Goal: Navigation & Orientation: Find specific page/section

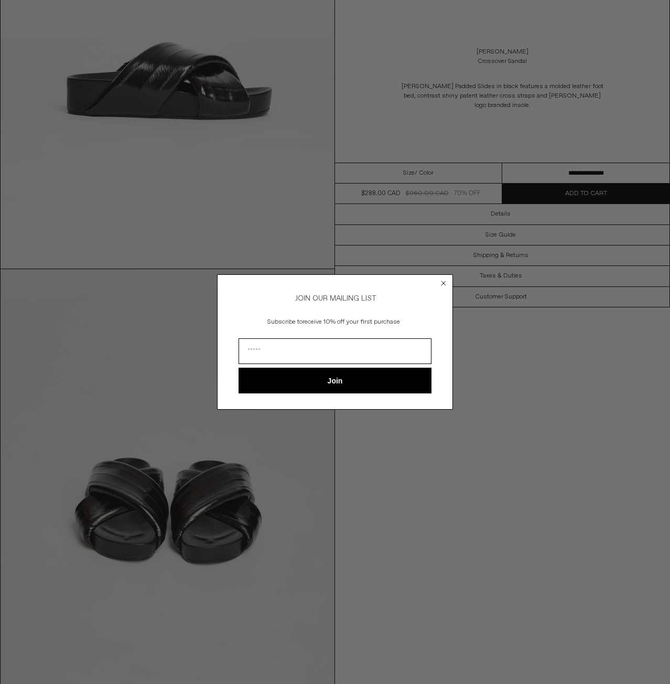
click at [444, 278] on circle "Close dialog" at bounding box center [444, 283] width 10 height 10
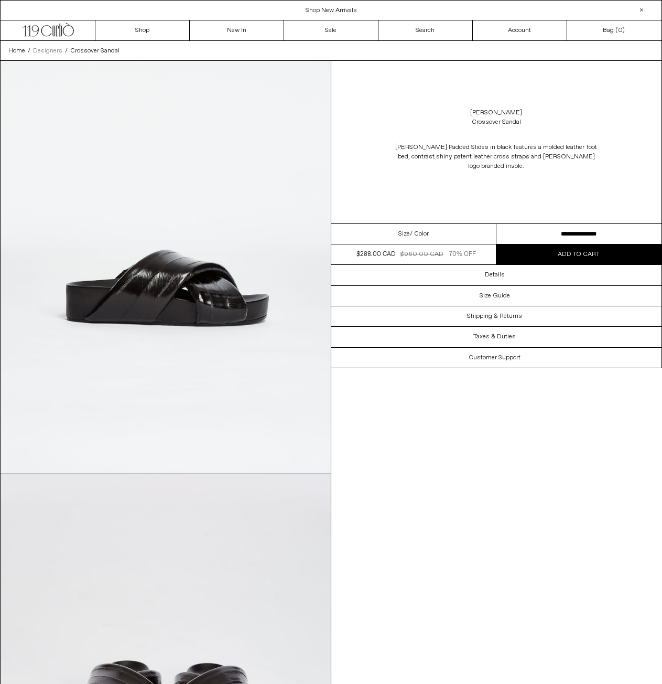
click at [57, 47] on span "Designers" at bounding box center [47, 51] width 29 height 8
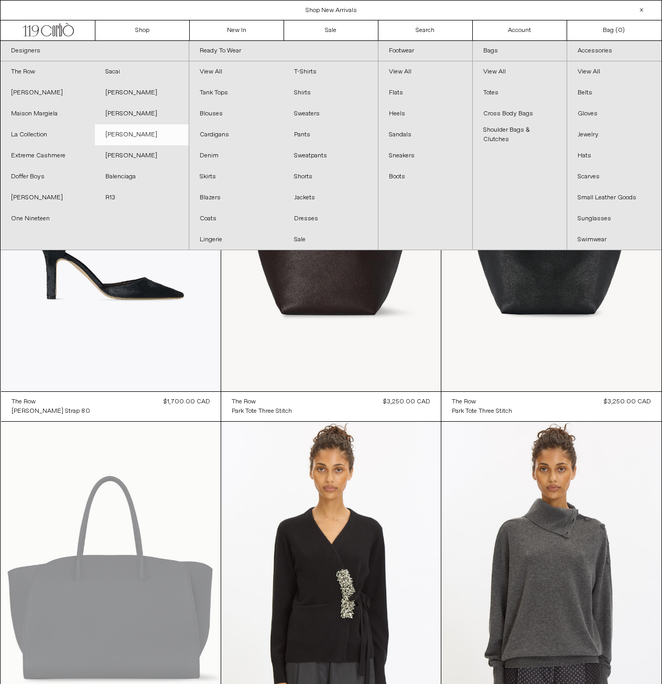
click at [117, 134] on link "[PERSON_NAME]" at bounding box center [142, 134] width 94 height 21
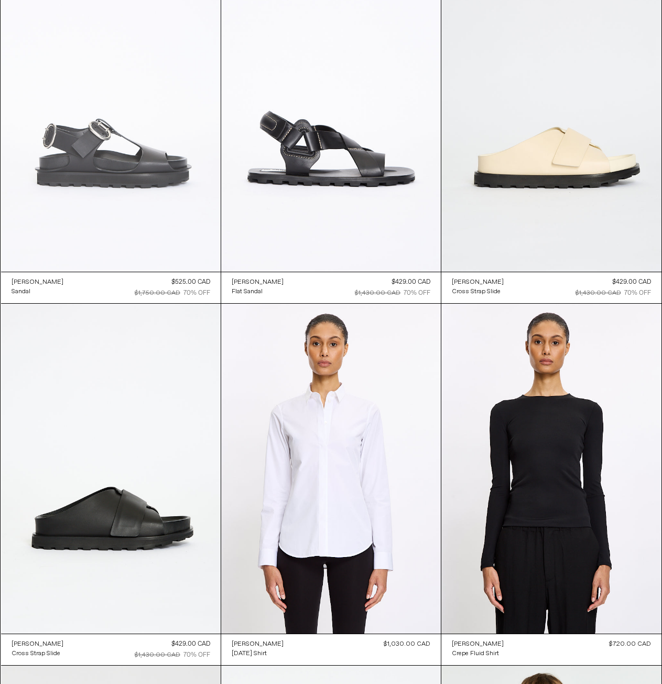
scroll to position [1472, 0]
